Goal: Task Accomplishment & Management: Use online tool/utility

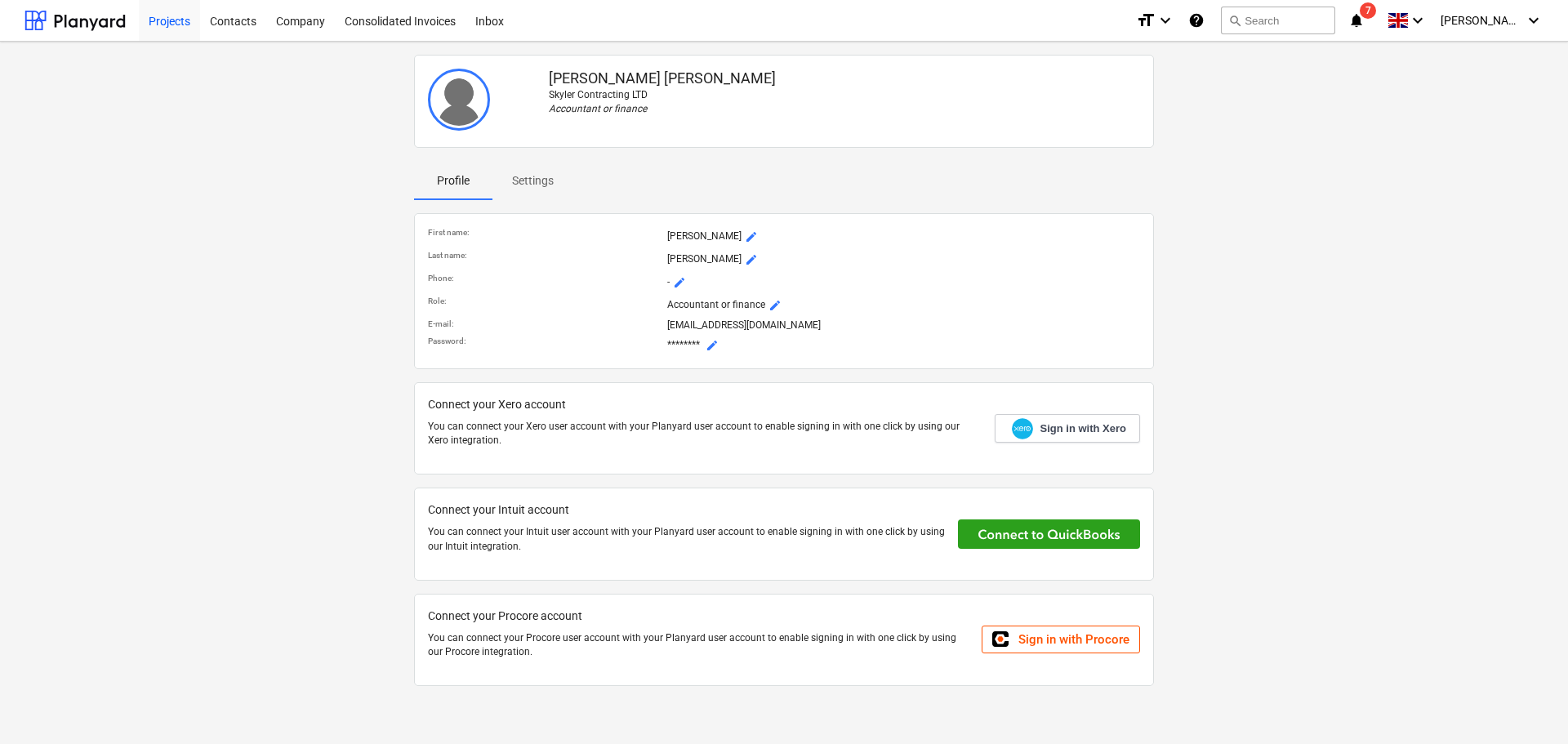
click at [191, 22] on div "Projects" at bounding box center [170, 20] width 62 height 42
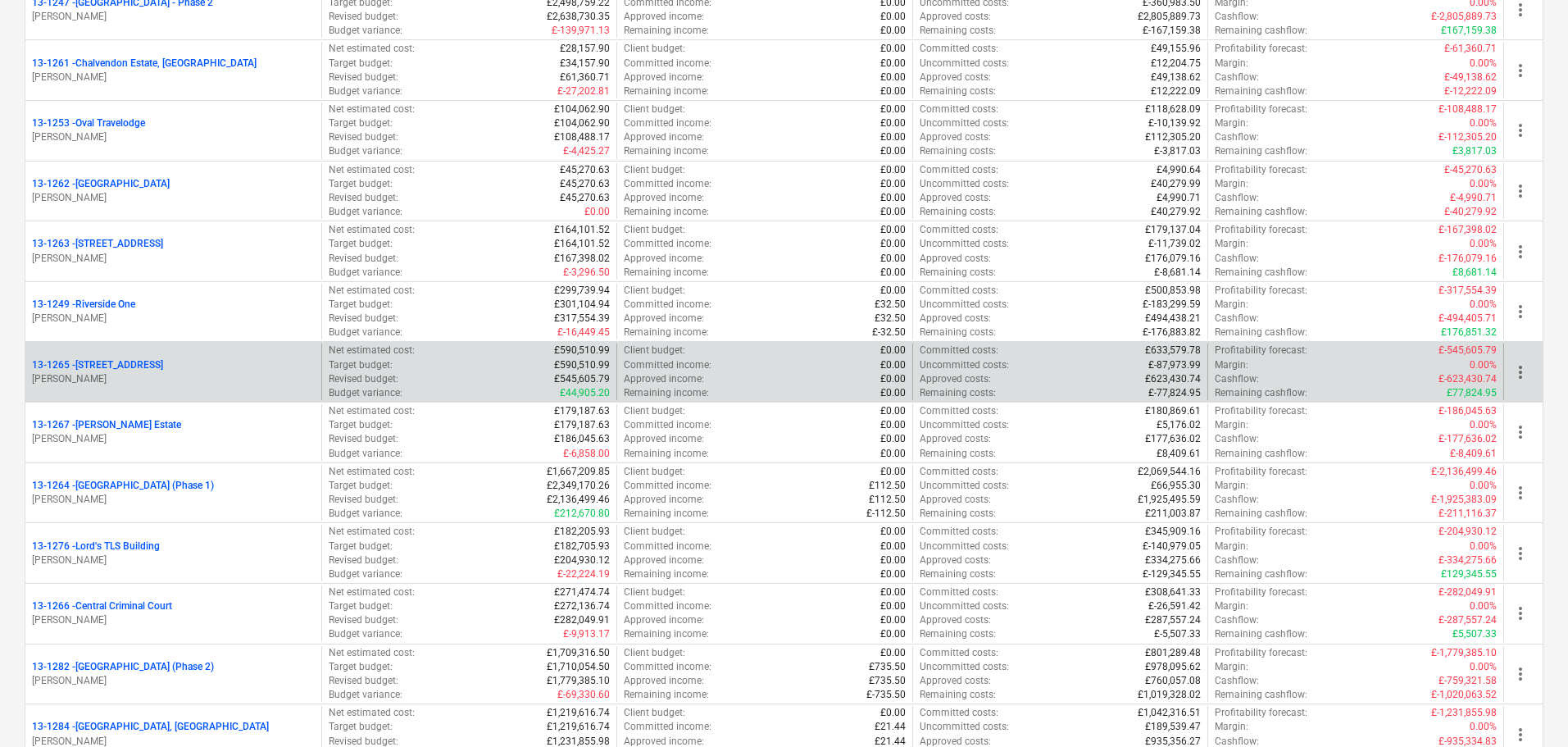
scroll to position [1312, 0]
click at [172, 363] on div "13-1265 - [STREET_ADDRESS]" at bounding box center [173, 366] width 282 height 14
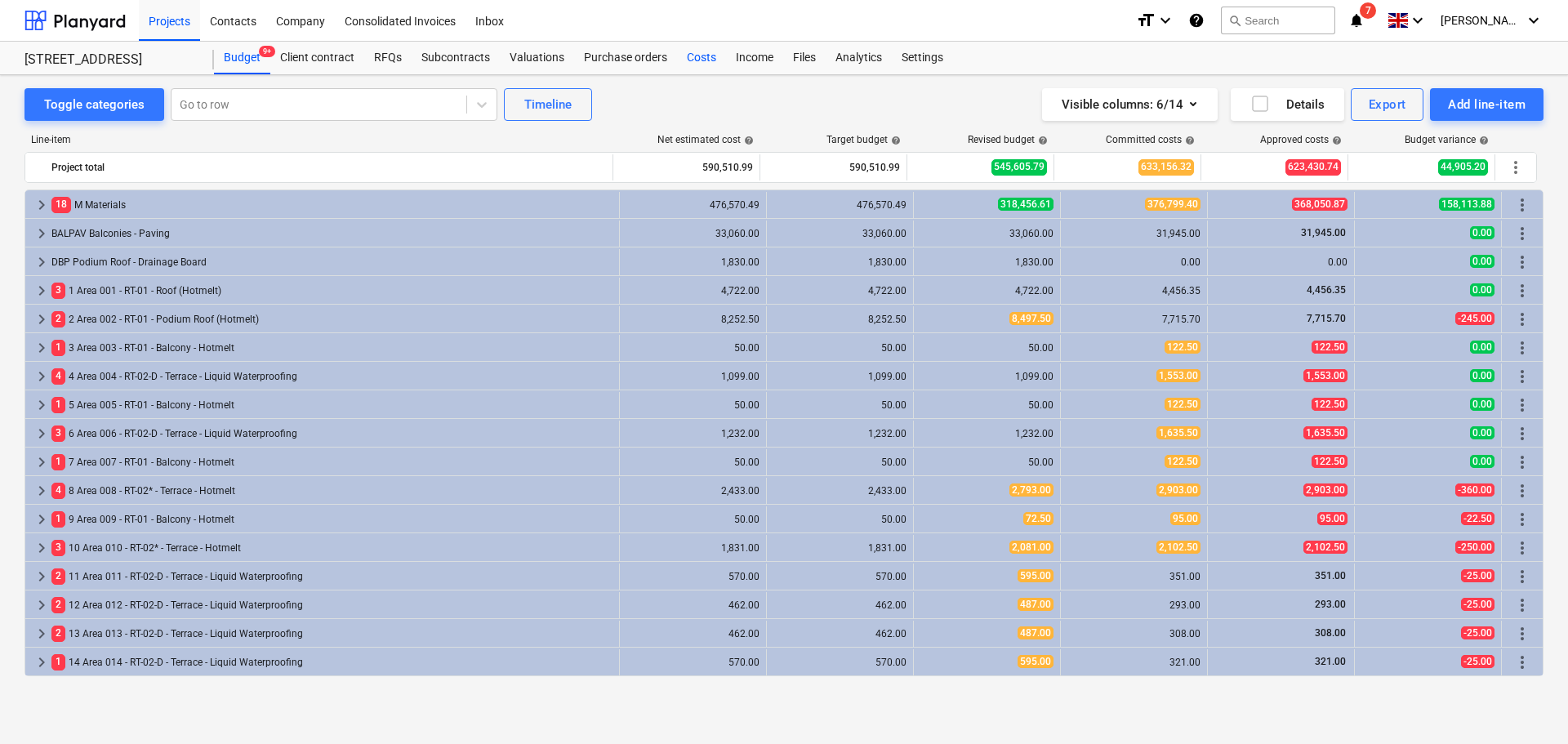
click at [697, 58] on div "Costs" at bounding box center [701, 57] width 49 height 32
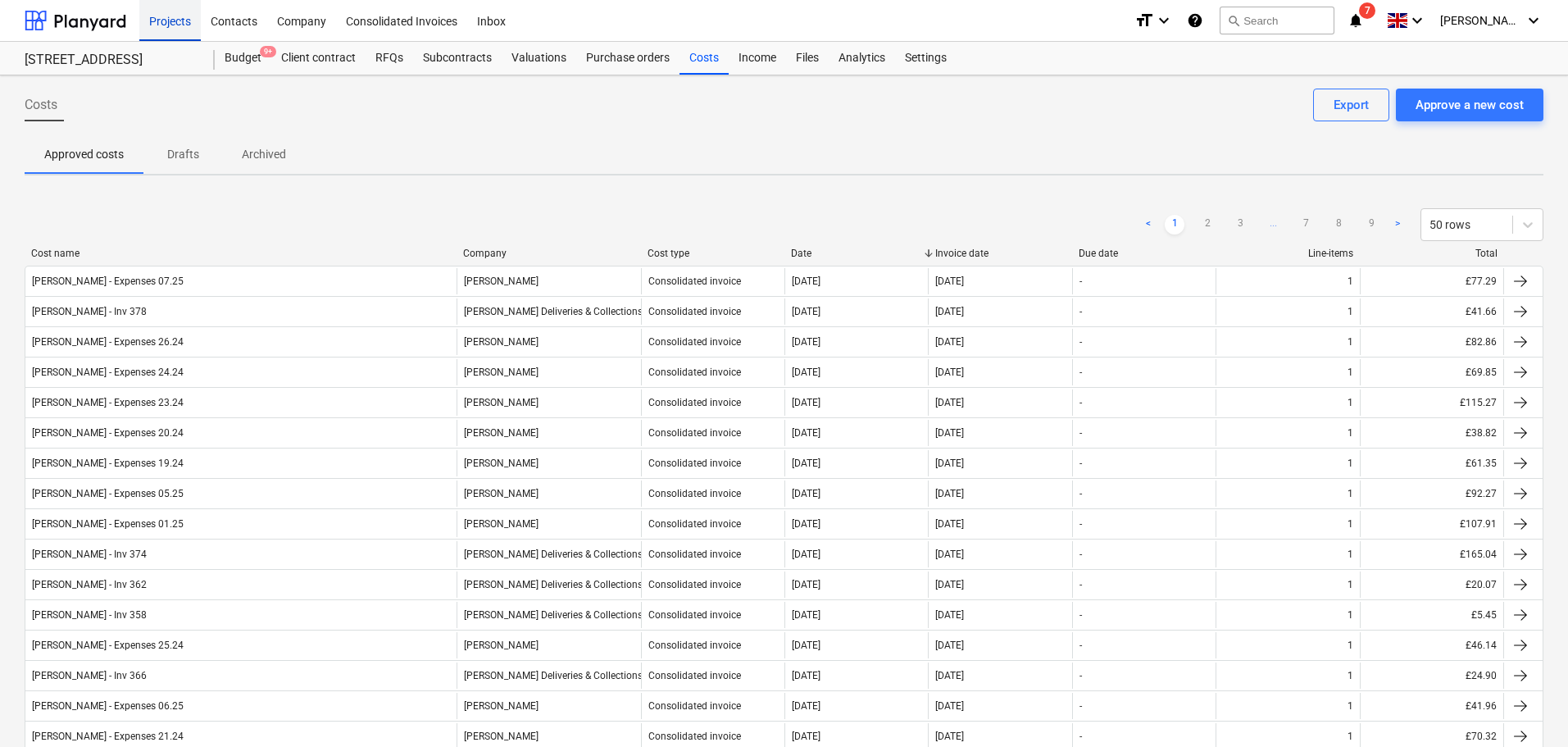
click at [176, 22] on div "Projects" at bounding box center [170, 20] width 62 height 42
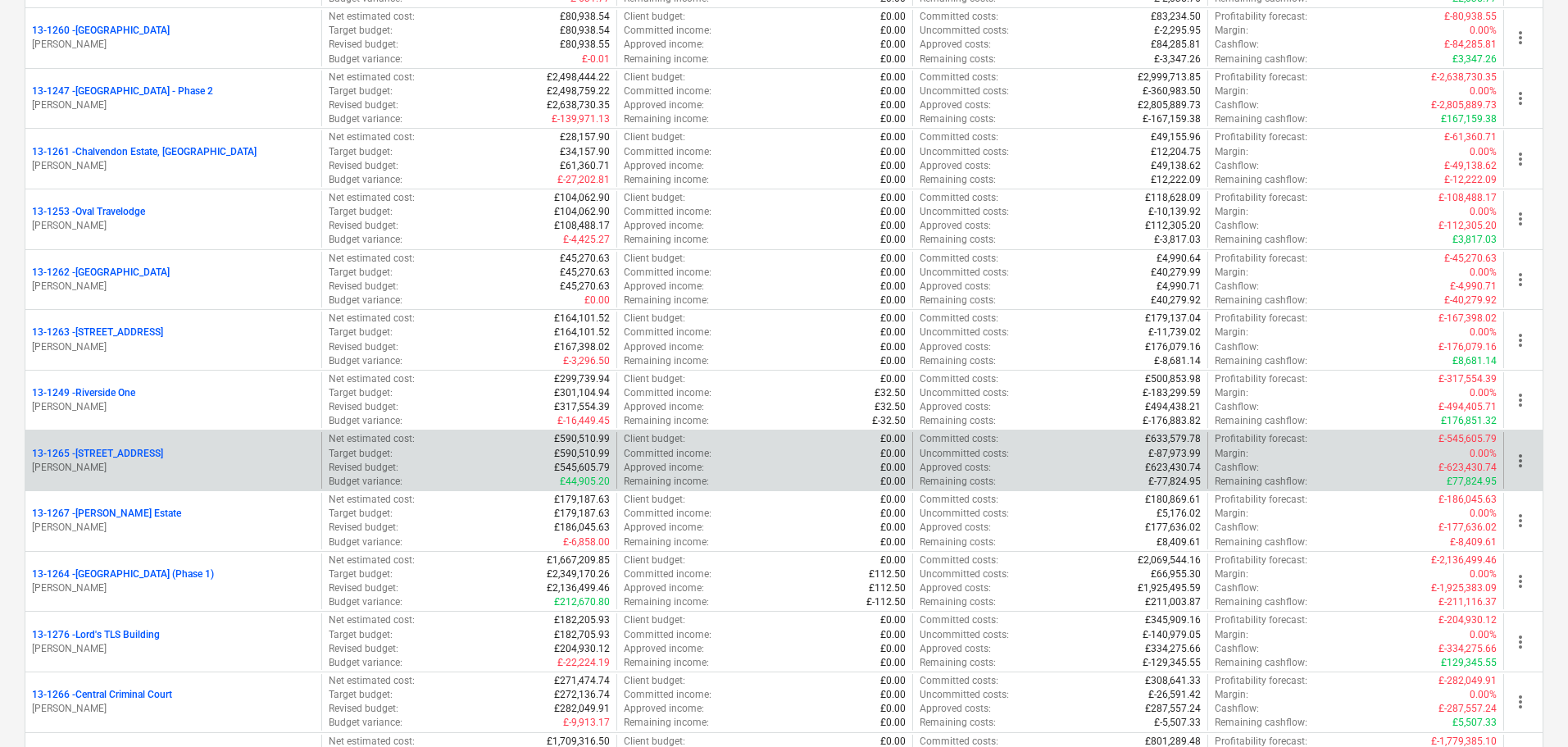
scroll to position [1230, 0]
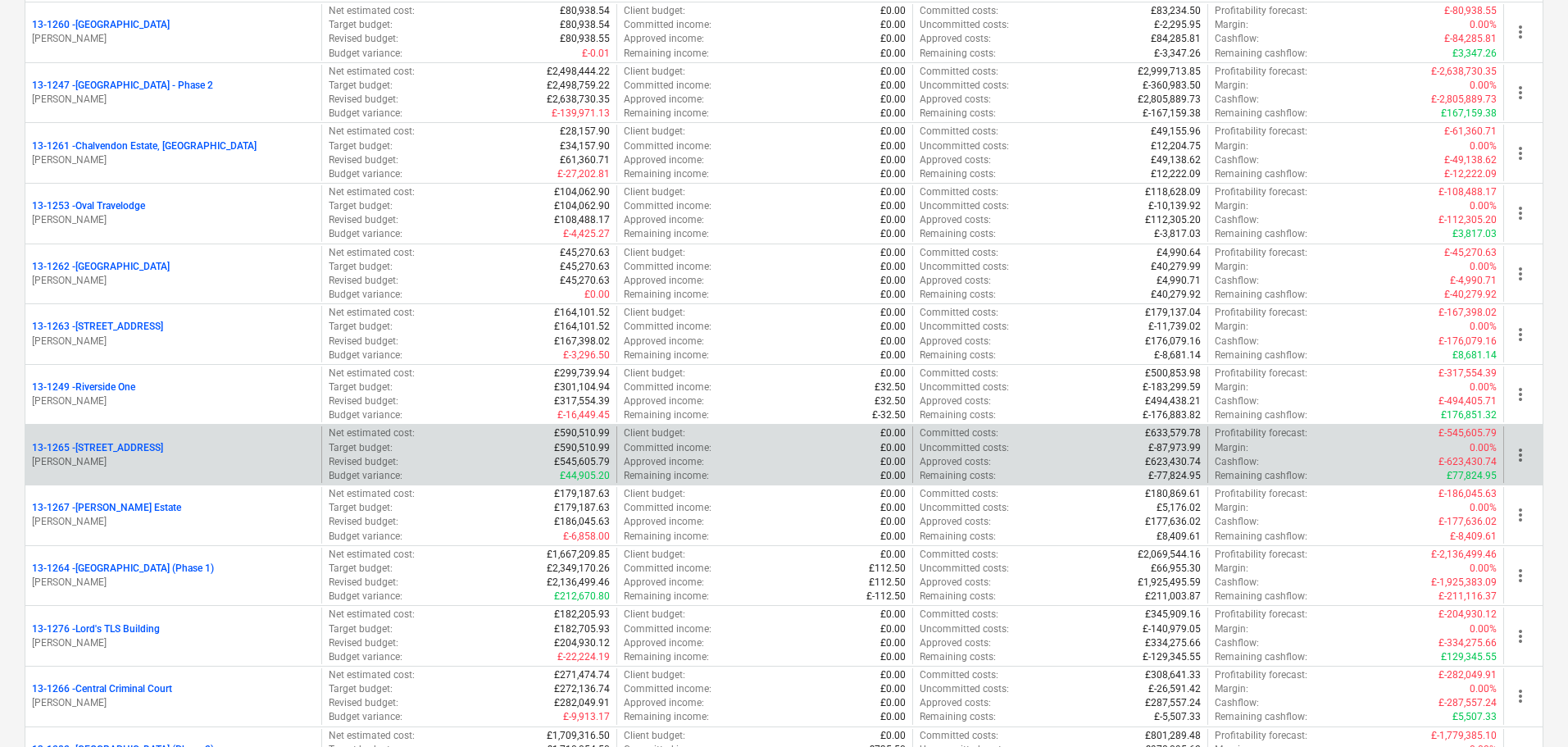
click at [155, 457] on p "[PERSON_NAME]" at bounding box center [173, 462] width 282 height 14
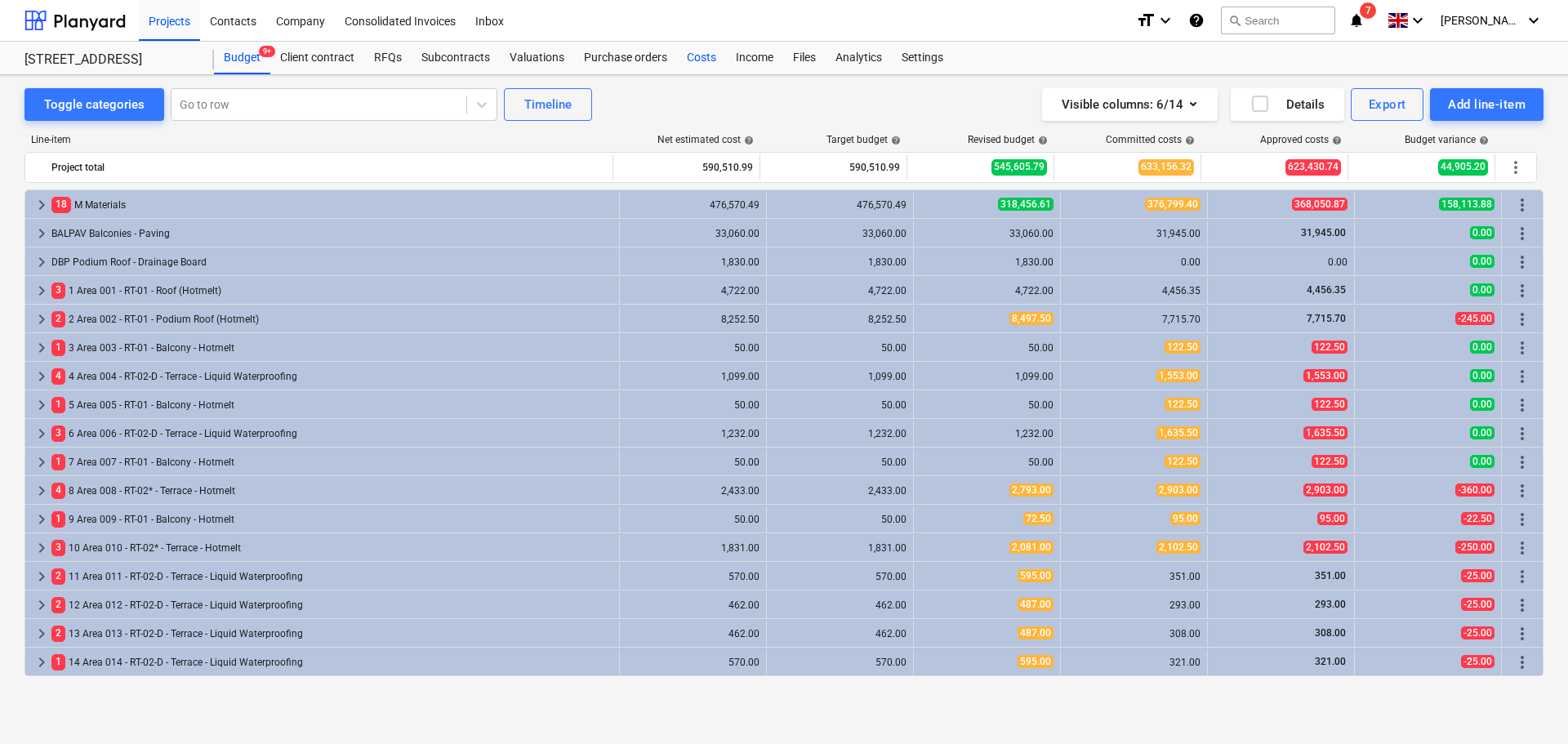
click at [705, 54] on div "Costs" at bounding box center [701, 57] width 49 height 32
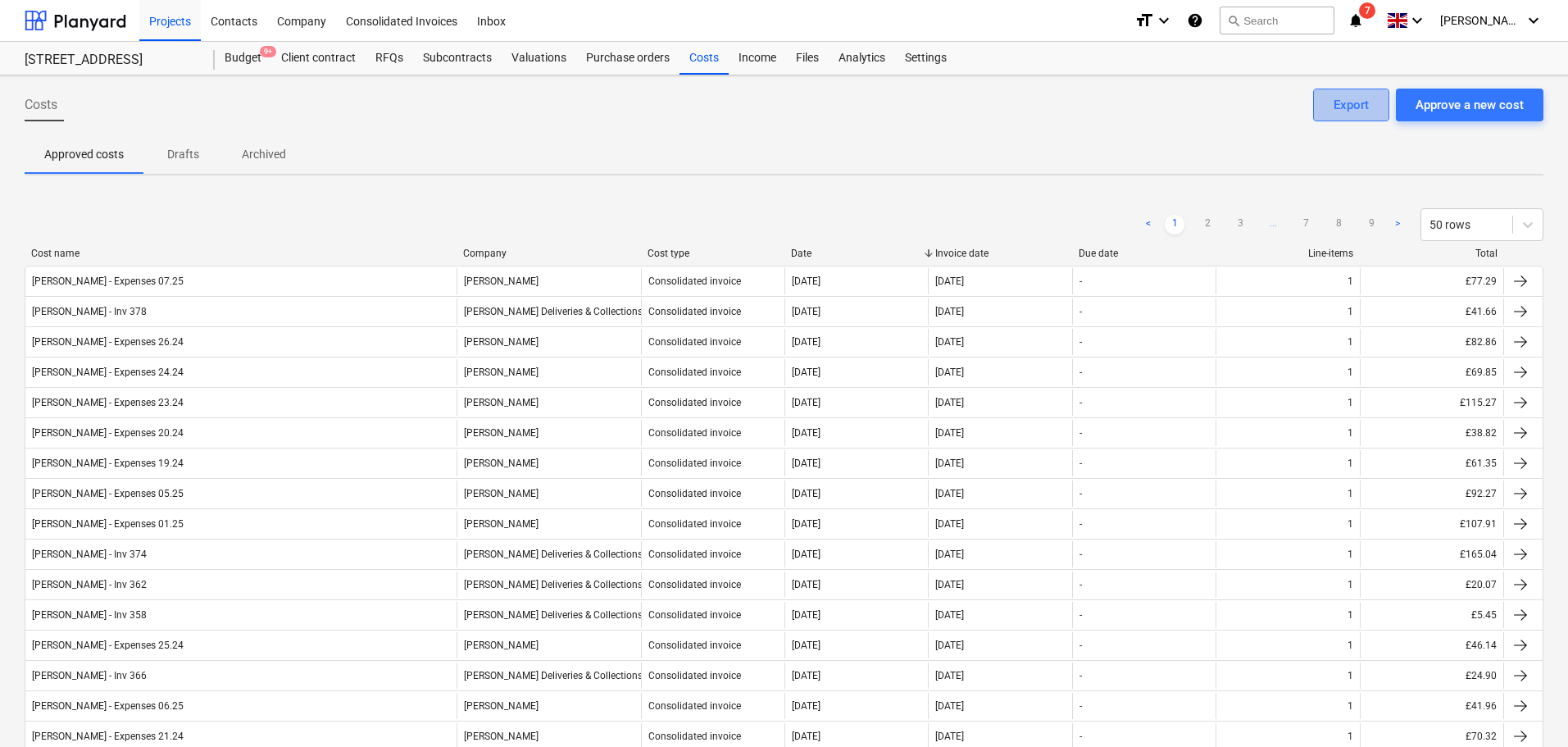
click at [1368, 106] on div "Export" at bounding box center [1351, 105] width 35 height 22
click at [1142, 119] on div "Costs Approve a new cost Export" at bounding box center [784, 111] width 1519 height 46
click at [175, 26] on div "Projects" at bounding box center [170, 20] width 62 height 42
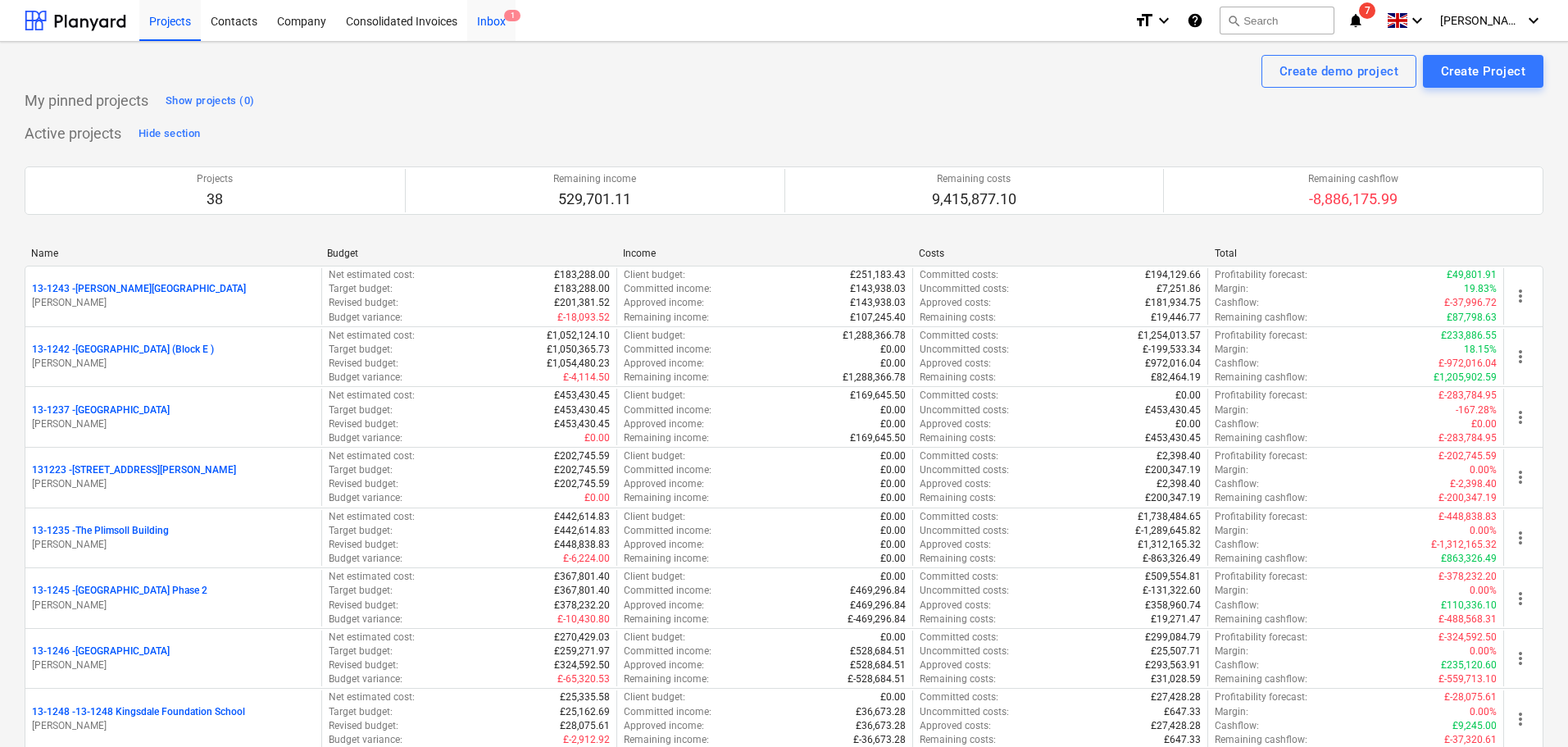
click at [489, 23] on div "Inbox 1" at bounding box center [491, 20] width 48 height 42
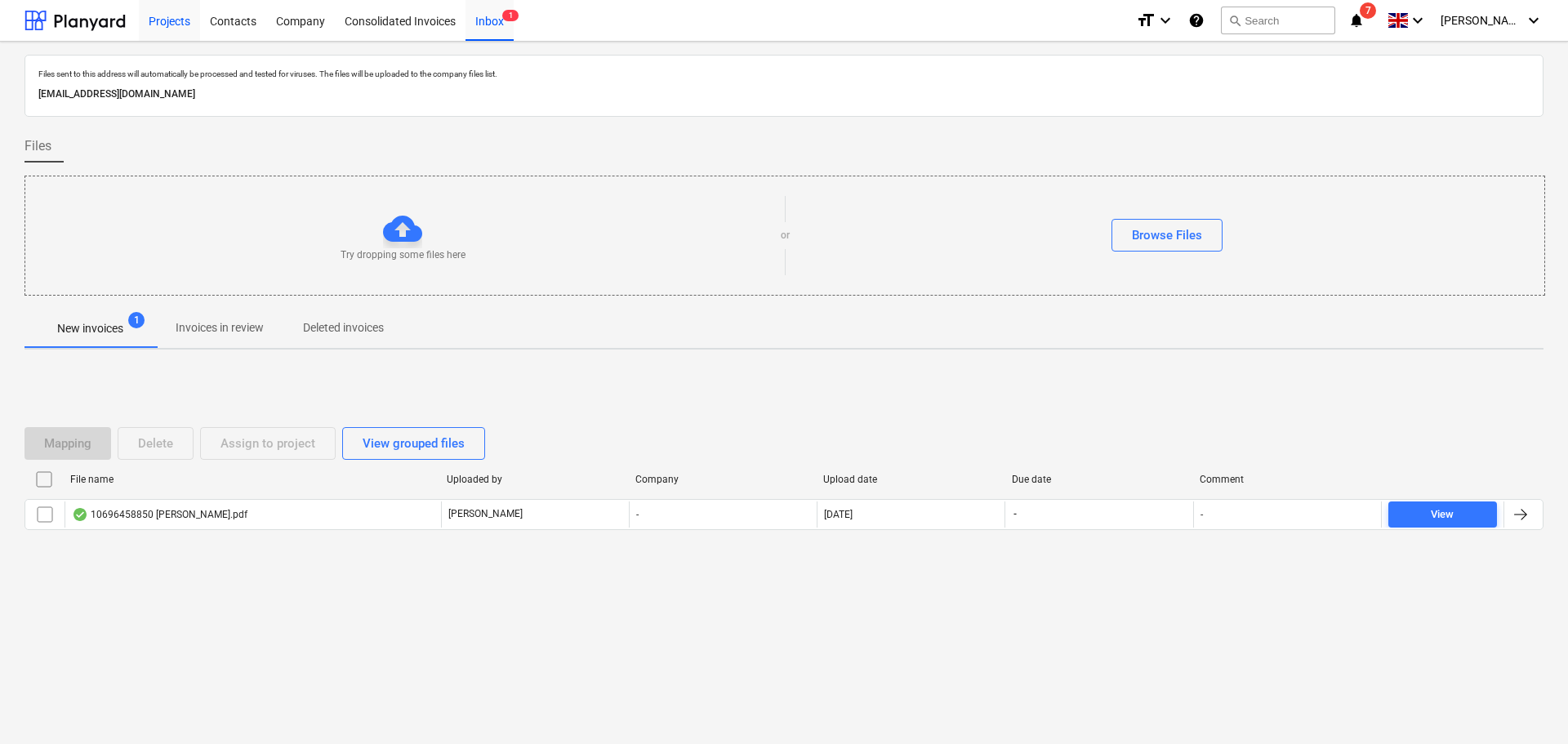
click at [176, 24] on div "Projects" at bounding box center [170, 20] width 62 height 42
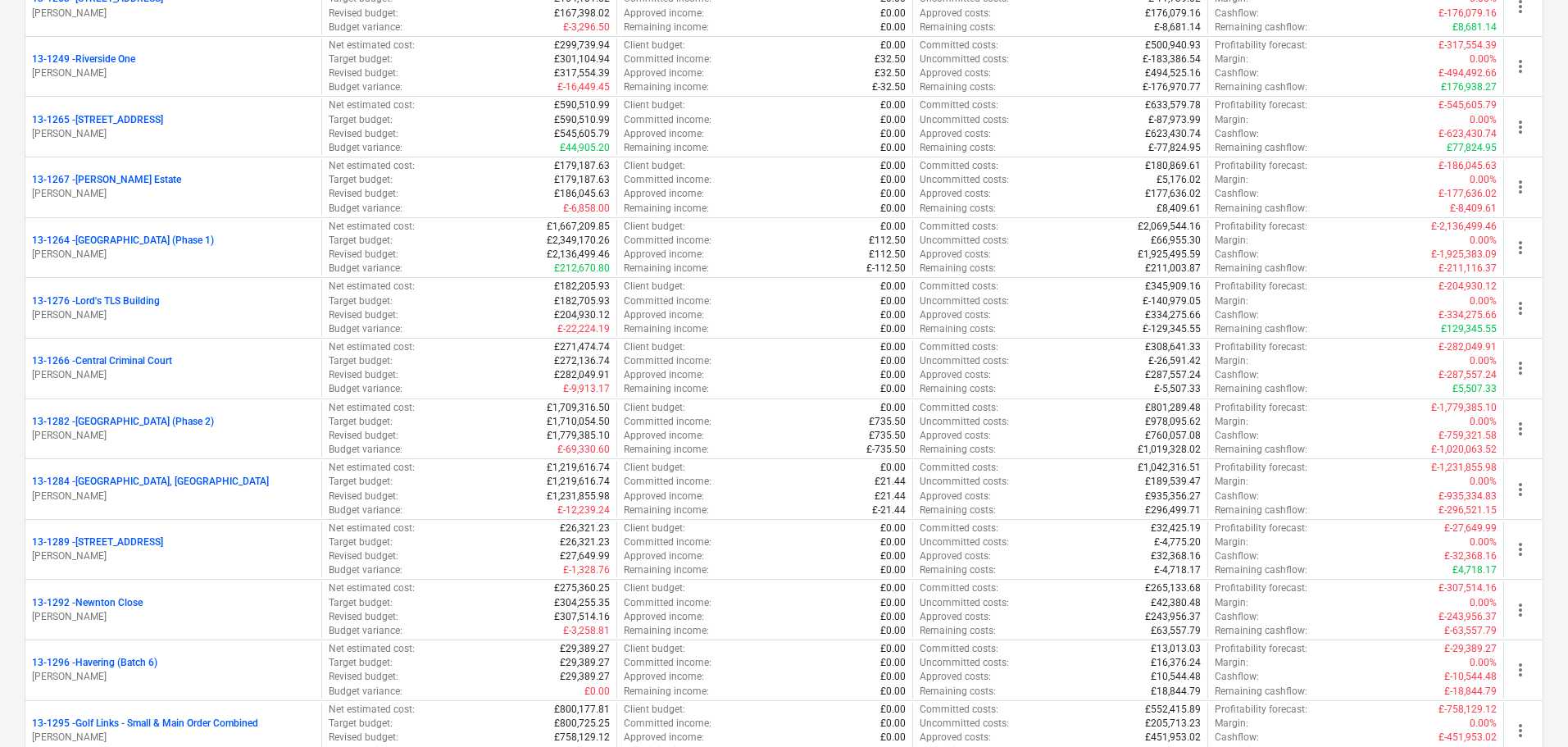
scroll to position [1394, 0]
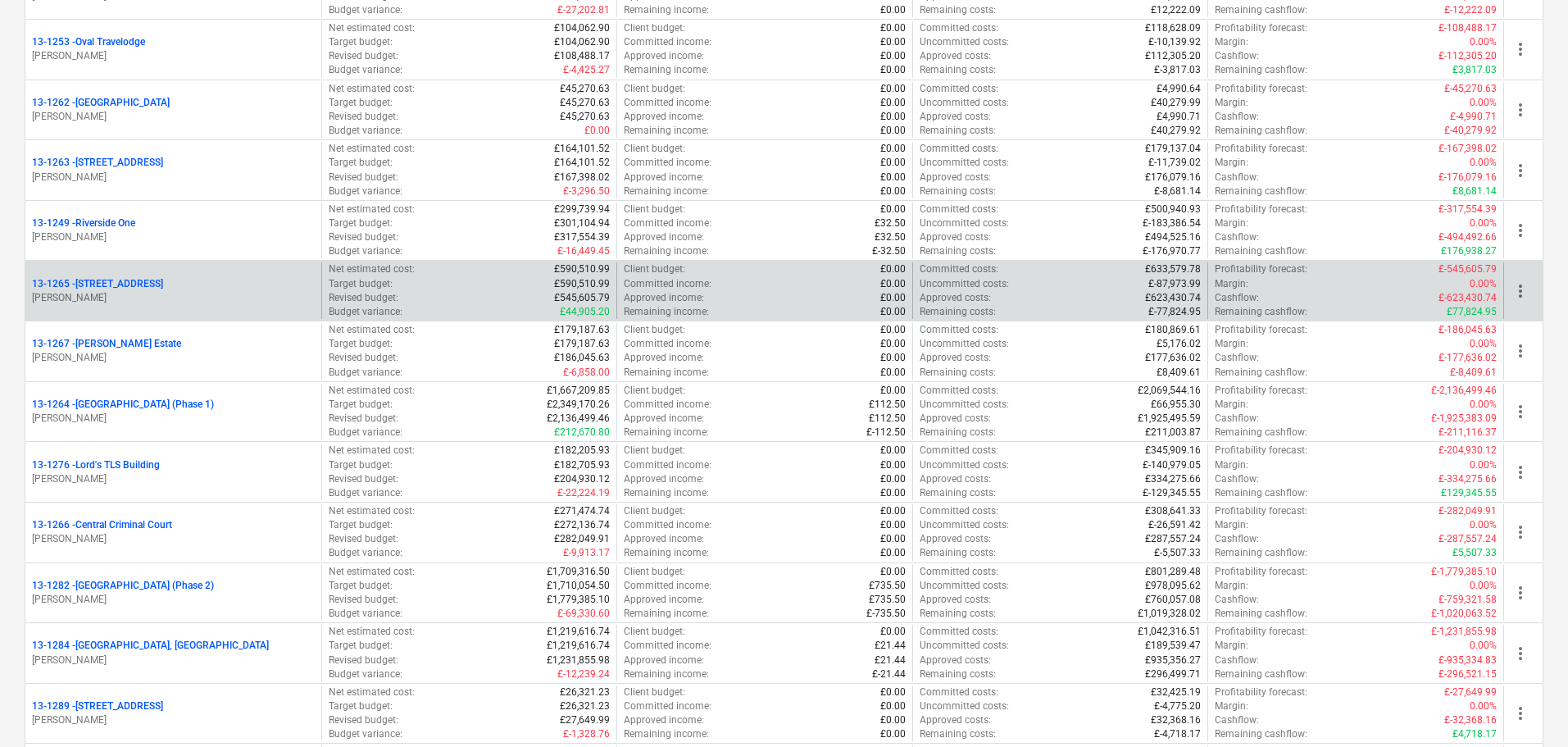
click at [112, 287] on p "13-1265 - [STREET_ADDRESS]" at bounding box center [97, 284] width 131 height 14
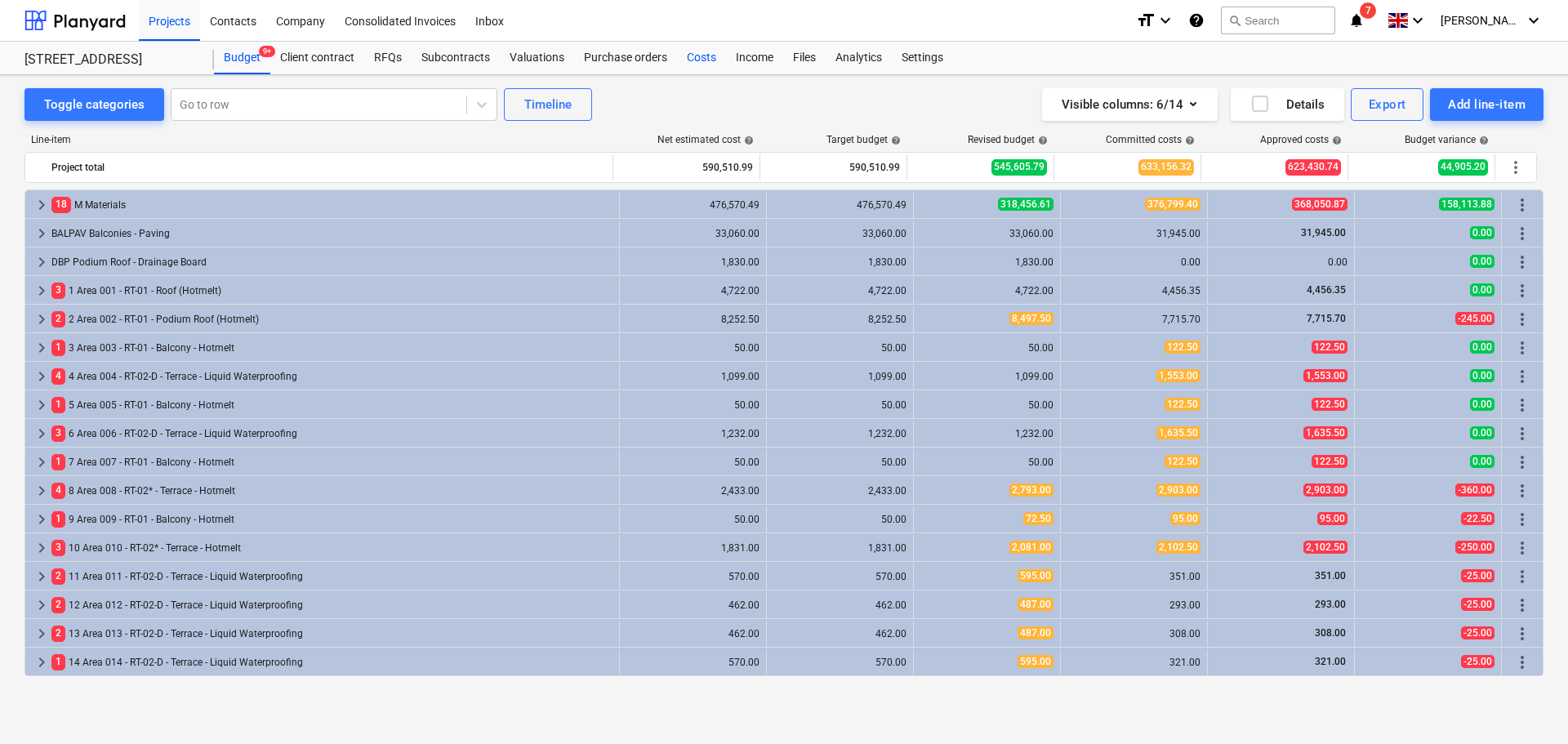
click at [707, 52] on div "Costs" at bounding box center [701, 57] width 49 height 32
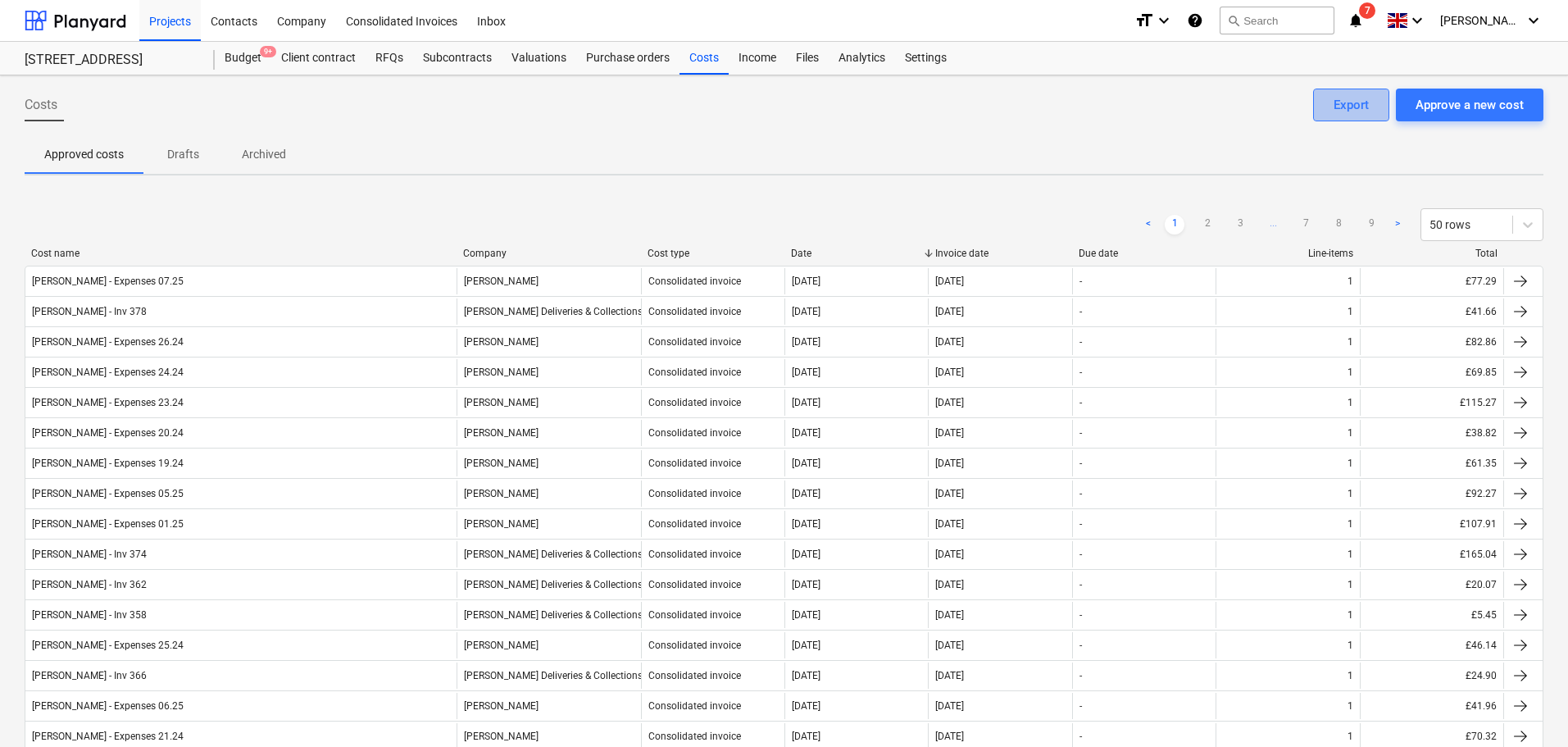
click at [1368, 99] on div "Export" at bounding box center [1351, 105] width 35 height 22
